Goal: Check status: Check status

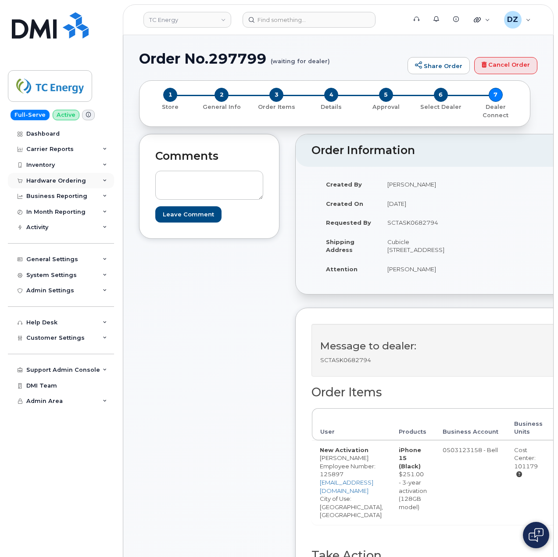
click at [63, 176] on div "Hardware Ordering" at bounding box center [61, 181] width 106 height 16
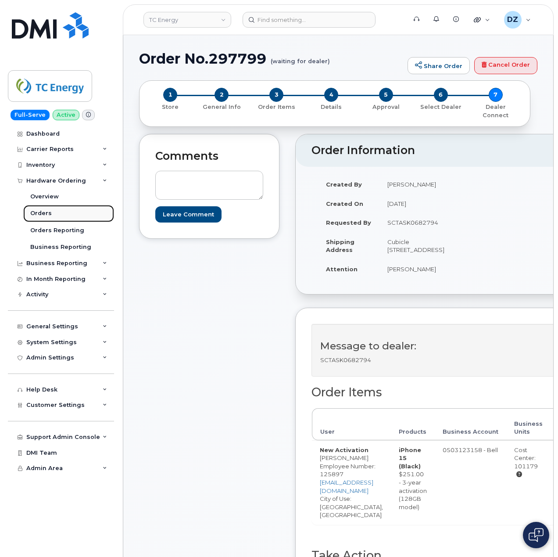
click at [49, 213] on div "Orders" at bounding box center [41, 213] width 22 height 8
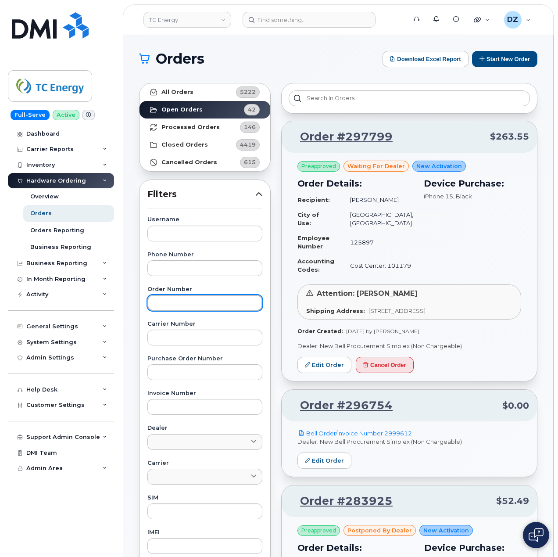
click at [183, 299] on input "text" at bounding box center [205, 303] width 115 height 16
paste input "3003540"
type input "3003540"
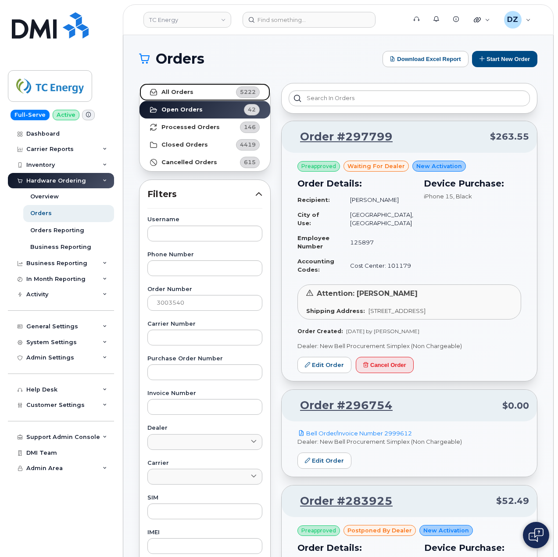
click at [187, 92] on strong "All Orders" at bounding box center [178, 92] width 32 height 7
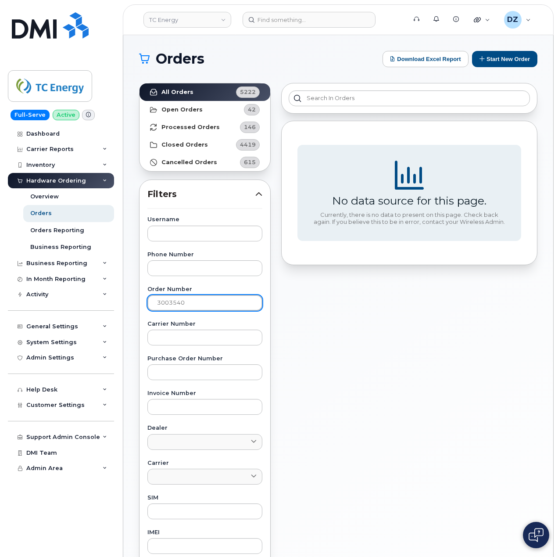
click at [176, 306] on input "3003540" at bounding box center [205, 303] width 115 height 16
click at [174, 327] on label "Carrier Number" at bounding box center [205, 324] width 115 height 6
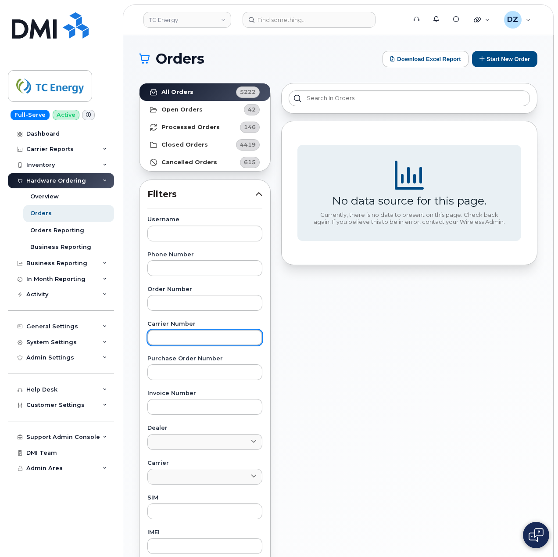
click at [172, 340] on input "text" at bounding box center [205, 338] width 115 height 16
paste input "3003540"
type input "3003540"
click at [203, 92] on link "All Orders 5222" at bounding box center [205, 92] width 131 height 18
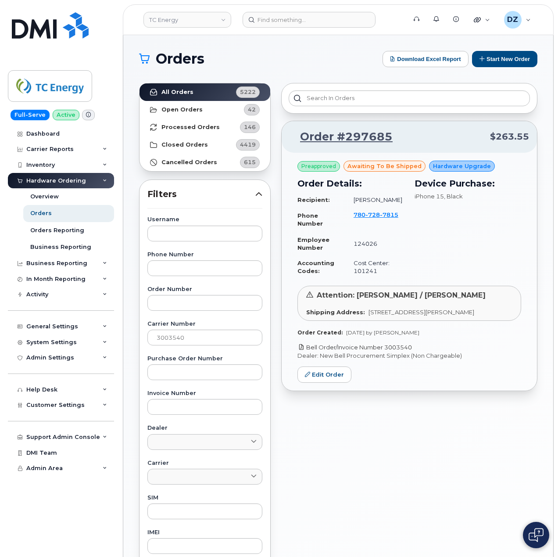
drag, startPoint x: 420, startPoint y: 347, endPoint x: 388, endPoint y: 350, distance: 31.8
click at [388, 350] on p "Bell Order/Invoice Number 3003540" at bounding box center [410, 347] width 224 height 8
copy link "3003540"
click at [167, 336] on input "3003540" at bounding box center [205, 338] width 115 height 16
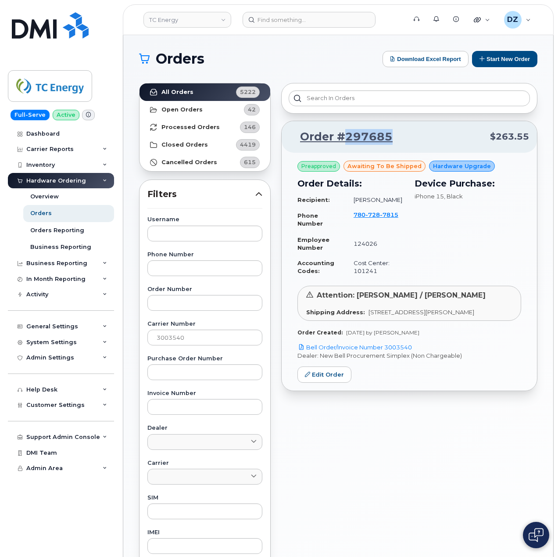
drag, startPoint x: 403, startPoint y: 131, endPoint x: 345, endPoint y: 148, distance: 60.4
click at [345, 148] on div "Order #297685 $263.55" at bounding box center [410, 137] width 256 height 32
copy link "297685"
click at [363, 293] on span "Attention: Joel MacDonald / Dalton Orlemans" at bounding box center [401, 295] width 169 height 8
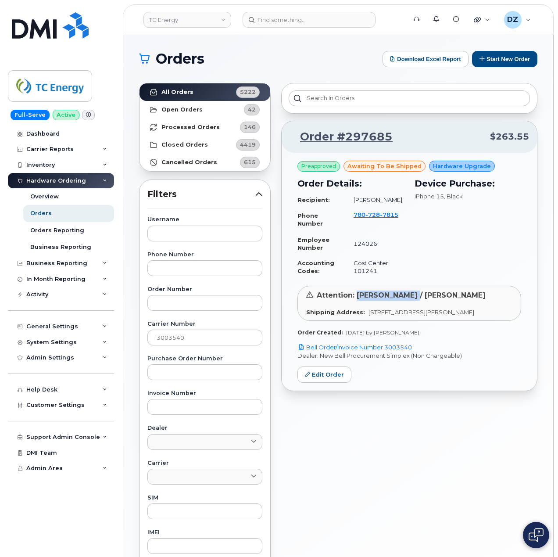
click at [396, 299] on span "Attention: Joel MacDonald / Dalton Orlemans" at bounding box center [401, 295] width 169 height 8
copy span "Joel MacDonald"
click at [432, 297] on span "Attention: Joel MacDonald / Dalton Orlemans" at bounding box center [401, 295] width 169 height 8
click at [460, 296] on span "Attention: Joel MacDonald / Dalton Orlemans" at bounding box center [401, 295] width 169 height 8
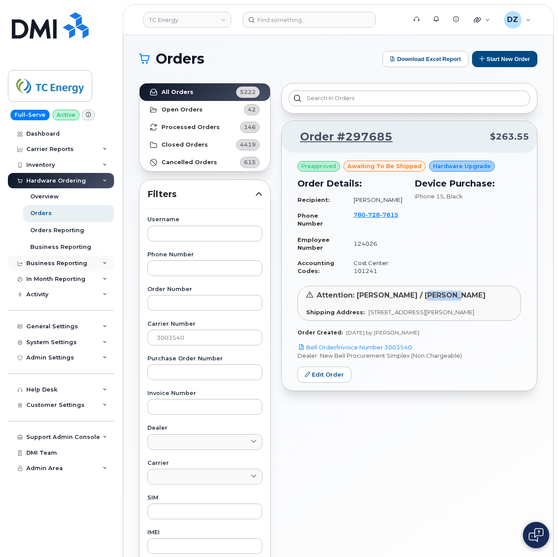
copy span "Dalton Orlemans"
click at [187, 332] on input "3003540" at bounding box center [205, 338] width 115 height 16
click at [191, 308] on input "text" at bounding box center [205, 303] width 115 height 16
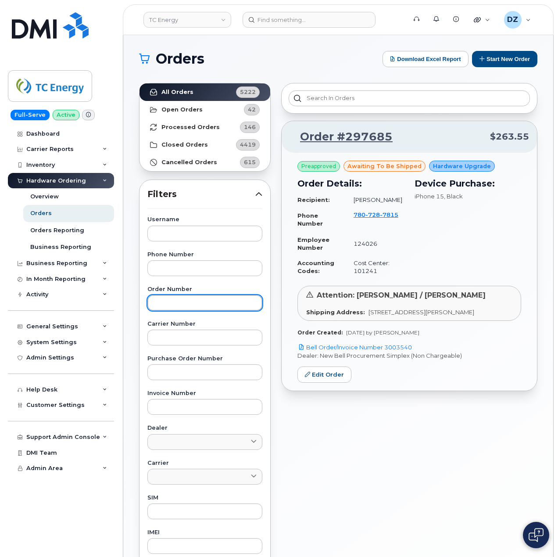
paste input "297548"
type input "297548"
click at [189, 95] on strong "All Orders" at bounding box center [178, 92] width 32 height 7
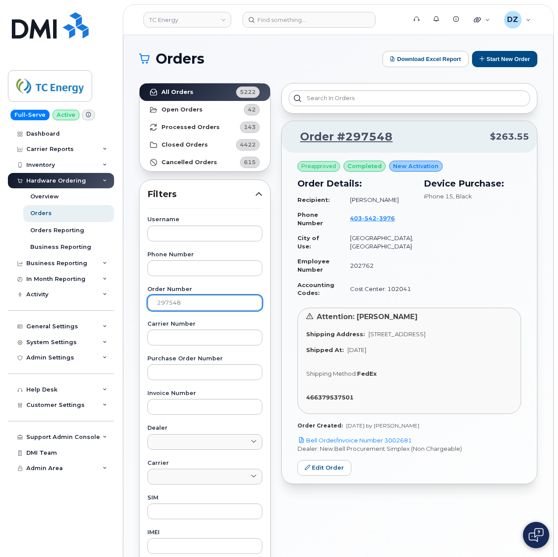
click at [191, 301] on input "297548" at bounding box center [205, 303] width 115 height 16
click at [191, 92] on link "All Orders 5222" at bounding box center [205, 92] width 131 height 18
drag, startPoint x: 427, startPoint y: 434, endPoint x: 387, endPoint y: 436, distance: 40.0
click at [387, 436] on p "Bell Order/Invoice Number 3002681" at bounding box center [410, 440] width 224 height 8
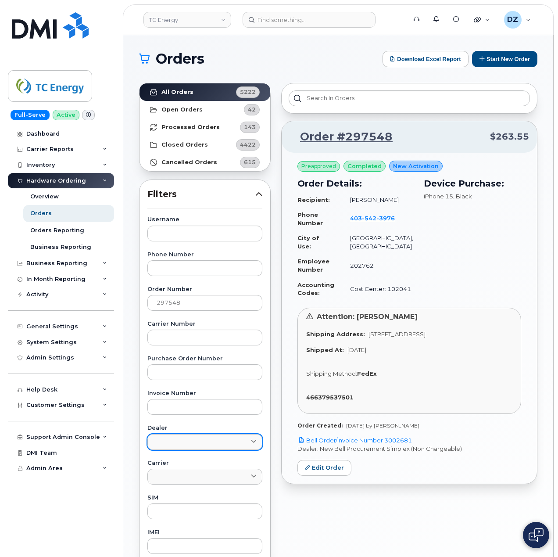
copy link "3002681"
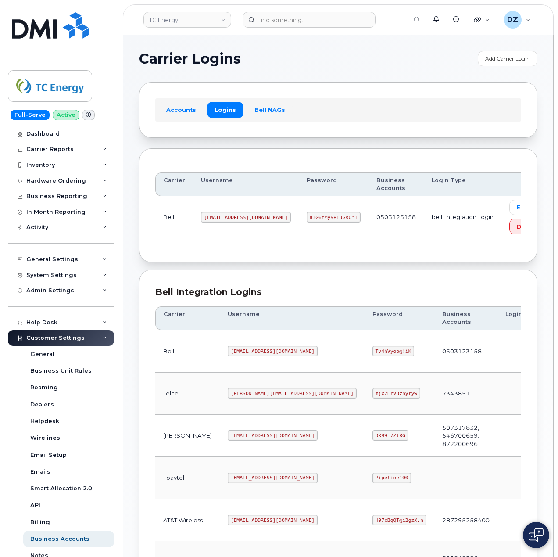
scroll to position [237, 0]
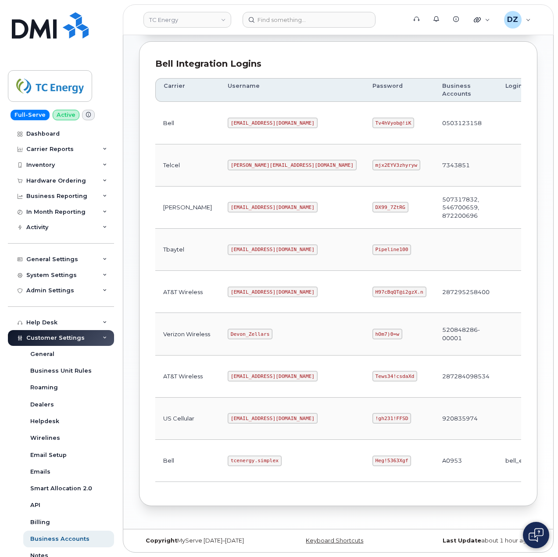
click at [228, 461] on code "tcenergy.simplex" at bounding box center [255, 461] width 54 height 11
click at [232, 458] on code "tcenergy.simplex" at bounding box center [255, 461] width 54 height 11
copy code "tcenergy.simplex"
click at [373, 457] on code "Heg!5363Xgf" at bounding box center [392, 461] width 39 height 11
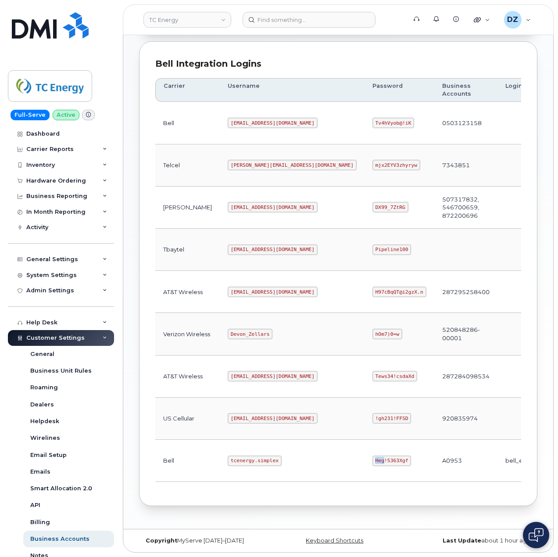
click at [373, 457] on code "Heg!5363Xgf" at bounding box center [392, 461] width 39 height 11
copy code "Heg!5363Xgf"
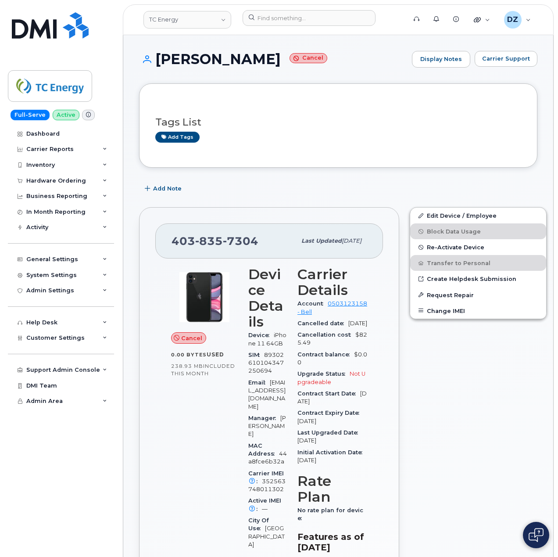
scroll to position [902, 0]
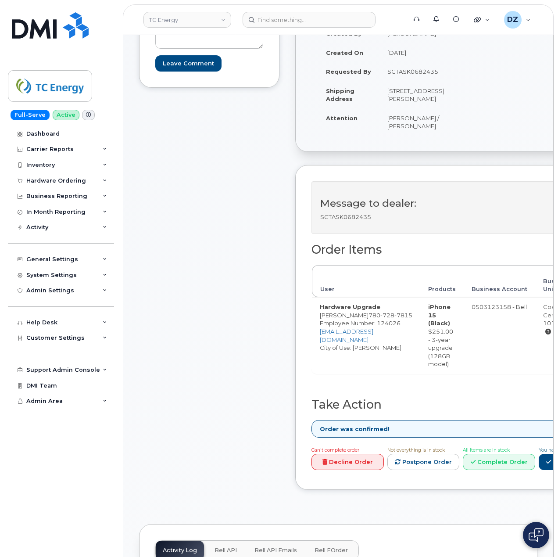
scroll to position [234, 0]
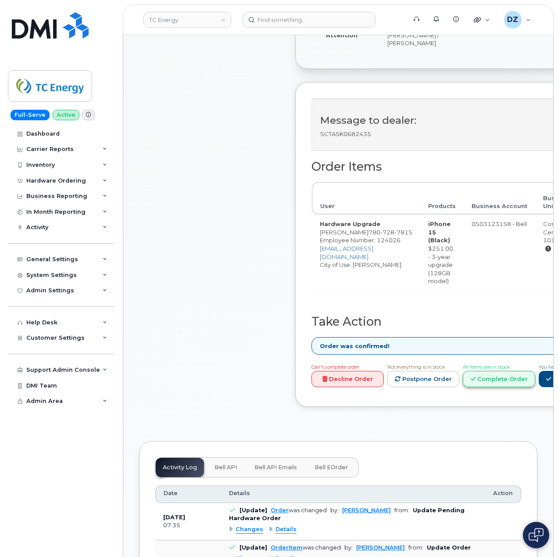
click at [501, 376] on link "Complete Order" at bounding box center [499, 379] width 72 height 16
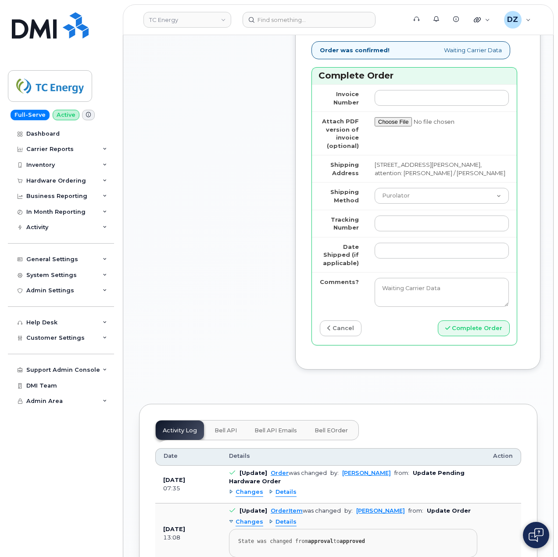
scroll to position [878, 0]
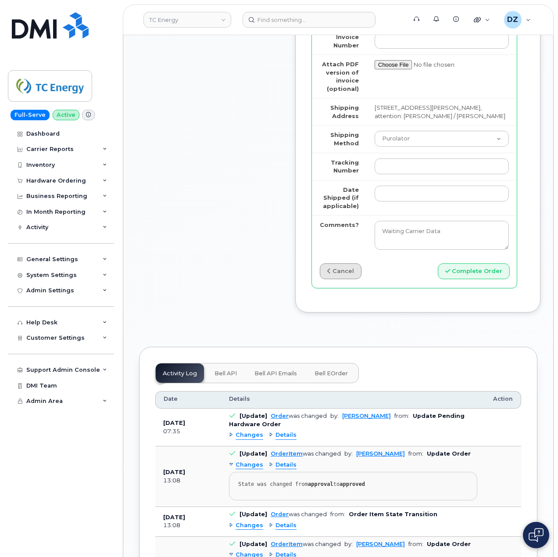
click at [331, 274] on link "cancel" at bounding box center [341, 271] width 42 height 16
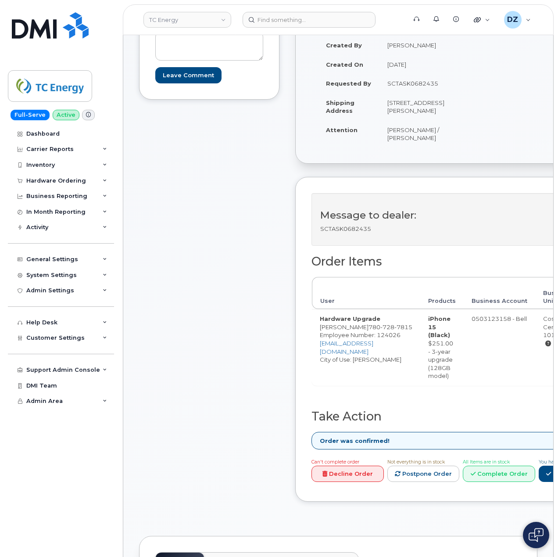
scroll to position [0, 0]
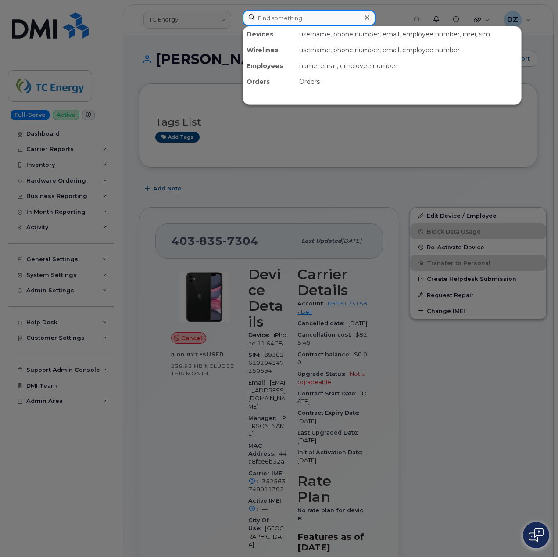
click at [270, 14] on input at bounding box center [309, 18] width 133 height 16
paste input "4038357304"
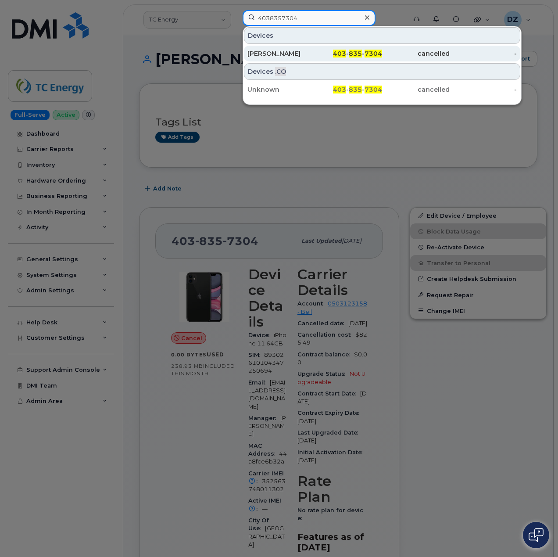
type input "4038357304"
click at [327, 56] on div "403 - 835 - 7304" at bounding box center [349, 53] width 68 height 9
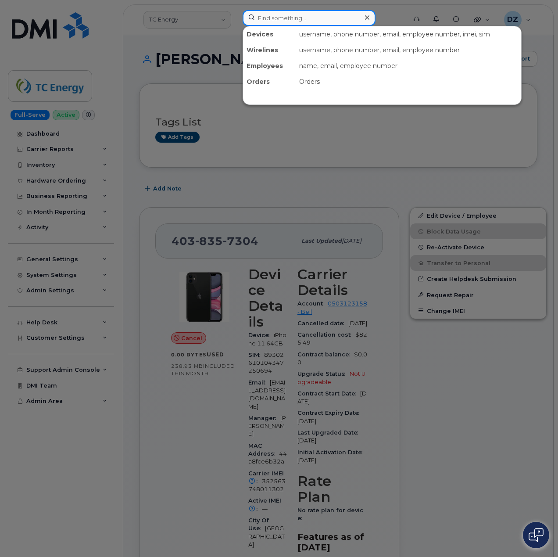
click at [306, 18] on input at bounding box center [309, 18] width 133 height 16
paste input "3062947795"
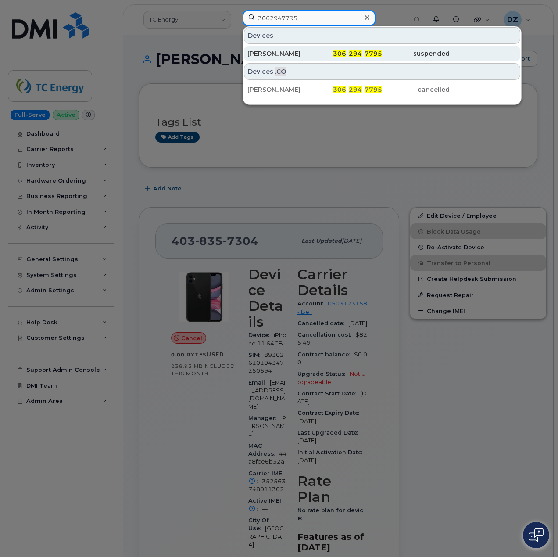
type input "3062947795"
click at [322, 51] on div "306 - 294 - 7795" at bounding box center [349, 53] width 68 height 9
